Goal: Check status: Check status

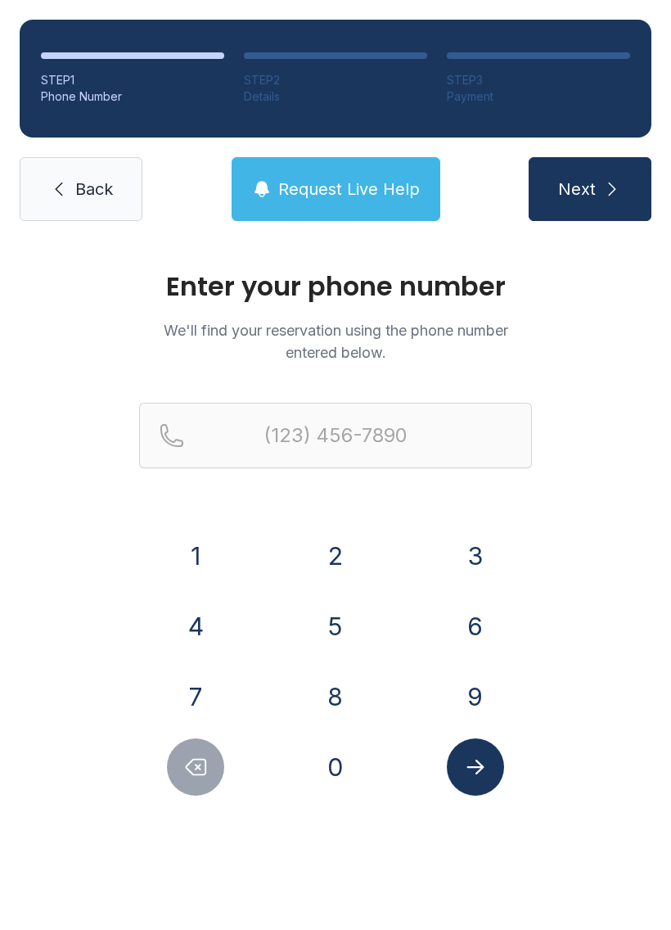
click at [473, 629] on button "6" at bounding box center [475, 625] width 57 height 57
click at [494, 556] on button "3" at bounding box center [475, 555] width 57 height 57
click at [205, 579] on button "1" at bounding box center [195, 555] width 57 height 57
click at [192, 626] on button "4" at bounding box center [195, 625] width 57 height 57
click at [478, 584] on button "3" at bounding box center [475, 555] width 57 height 57
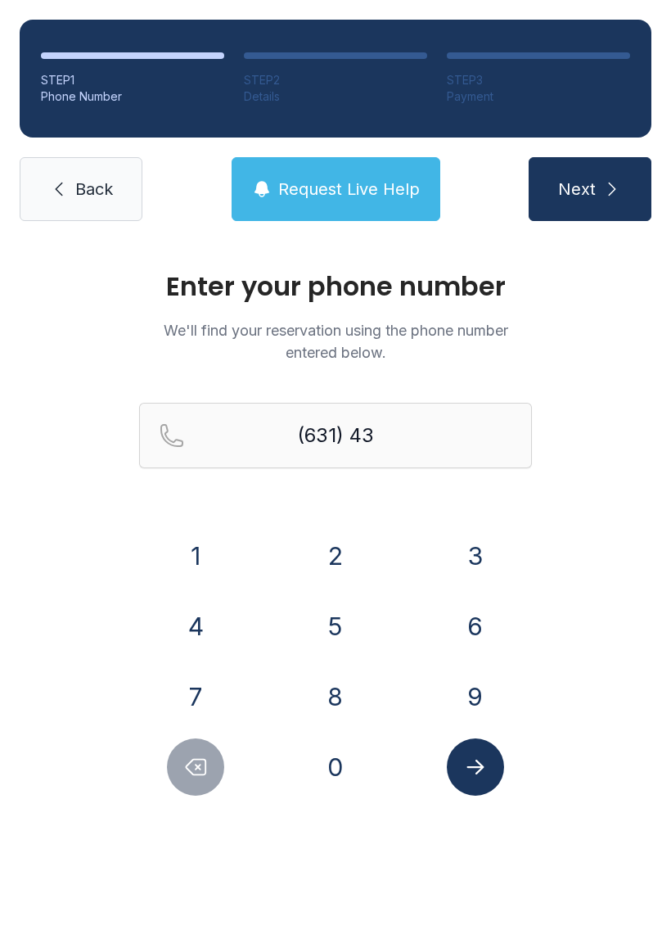
click at [318, 569] on button "2" at bounding box center [335, 555] width 57 height 57
click at [479, 566] on button "3" at bounding box center [475, 555] width 57 height 57
click at [476, 566] on button "3" at bounding box center [475, 555] width 57 height 57
click at [191, 619] on button "4" at bounding box center [195, 625] width 57 height 57
click at [327, 565] on button "2" at bounding box center [335, 555] width 57 height 57
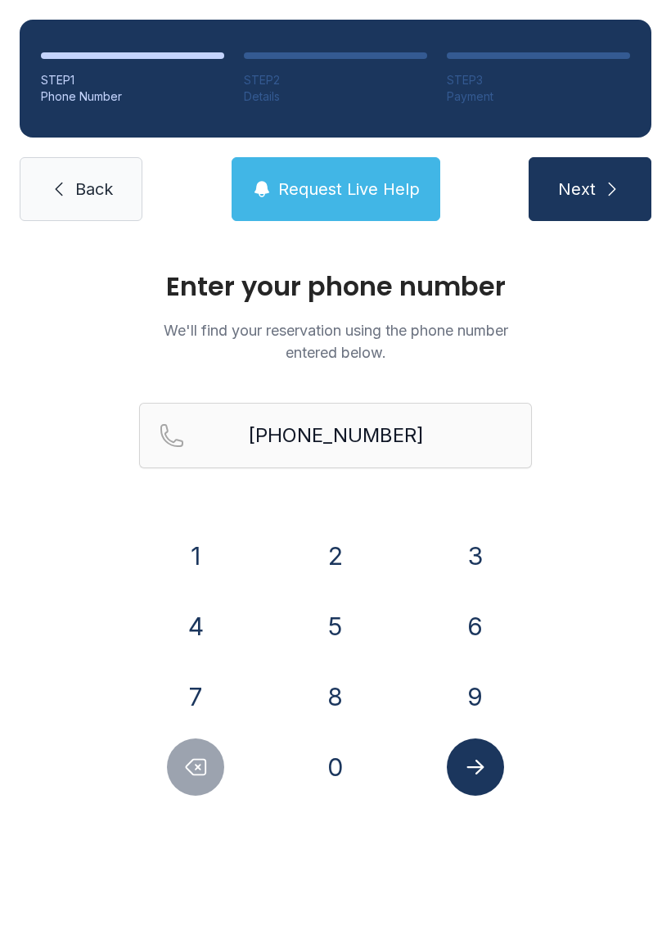
click at [489, 765] on button "Submit lookup form" at bounding box center [475, 766] width 57 height 57
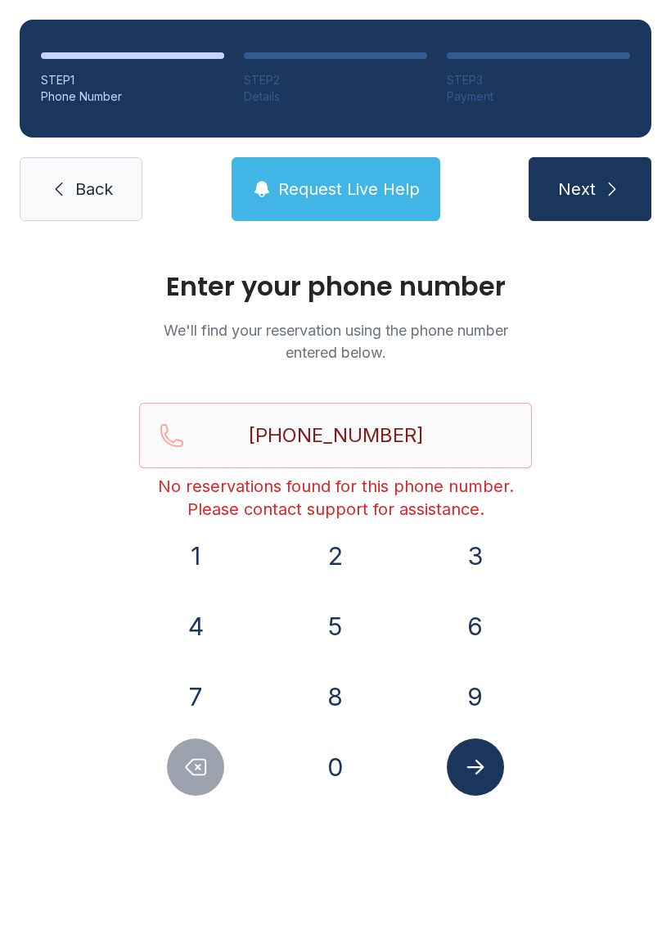
click at [202, 762] on icon "Delete number" at bounding box center [195, 767] width 25 height 25
click at [201, 761] on icon "Delete number" at bounding box center [195, 767] width 25 height 25
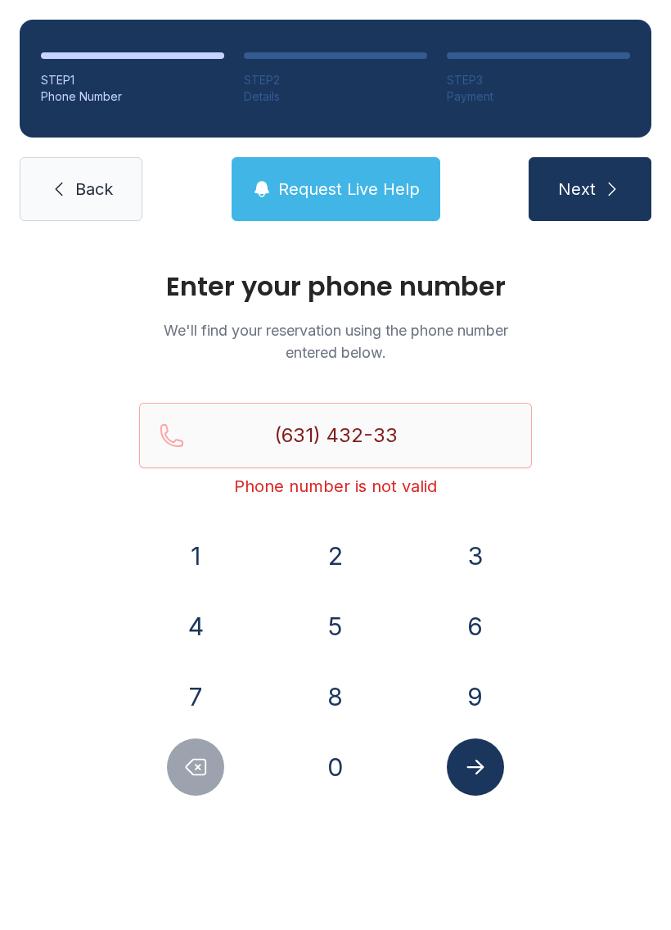
click at [194, 769] on icon "Delete number" at bounding box center [195, 767] width 25 height 25
click at [193, 768] on icon "Delete number" at bounding box center [195, 767] width 25 height 25
click at [477, 557] on button "3" at bounding box center [475, 555] width 57 height 57
click at [476, 557] on button "3" at bounding box center [475, 555] width 57 height 57
click at [207, 630] on button "4" at bounding box center [195, 625] width 57 height 57
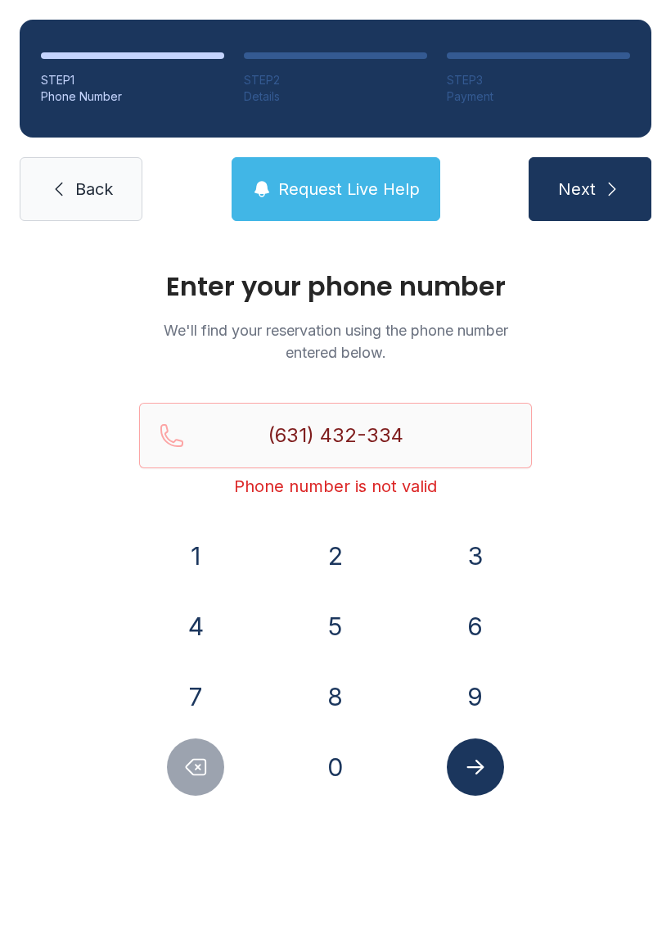
click at [295, 581] on div "2" at bounding box center [336, 555] width 114 height 57
click at [340, 530] on button "2" at bounding box center [335, 555] width 57 height 57
type input "[PHONE_NUMBER]"
click at [476, 778] on icon "Submit lookup form" at bounding box center [475, 767] width 25 height 25
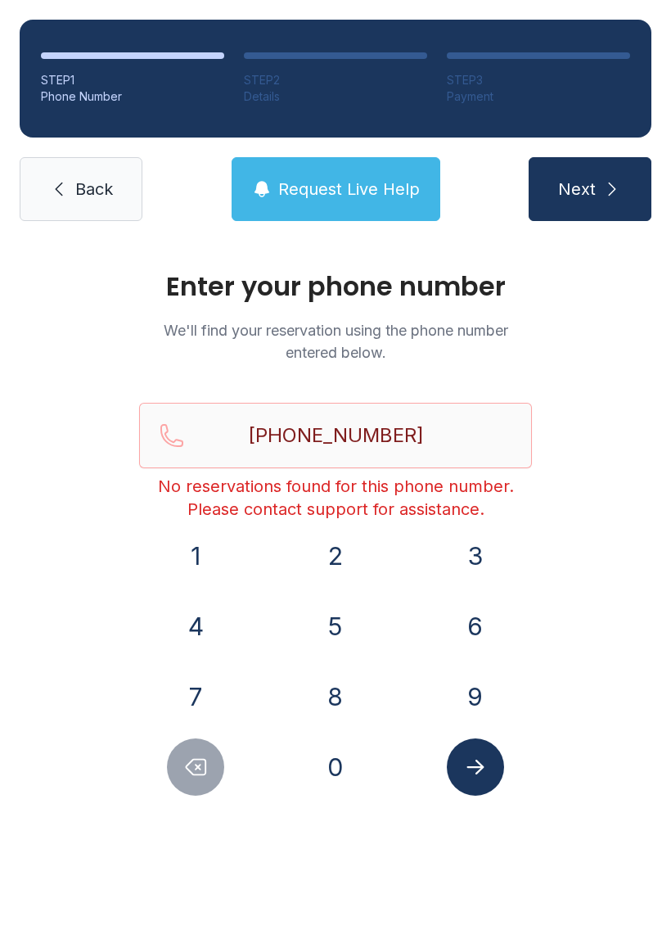
click at [87, 213] on link "Back" at bounding box center [81, 189] width 123 height 64
